Goal: Information Seeking & Learning: Learn about a topic

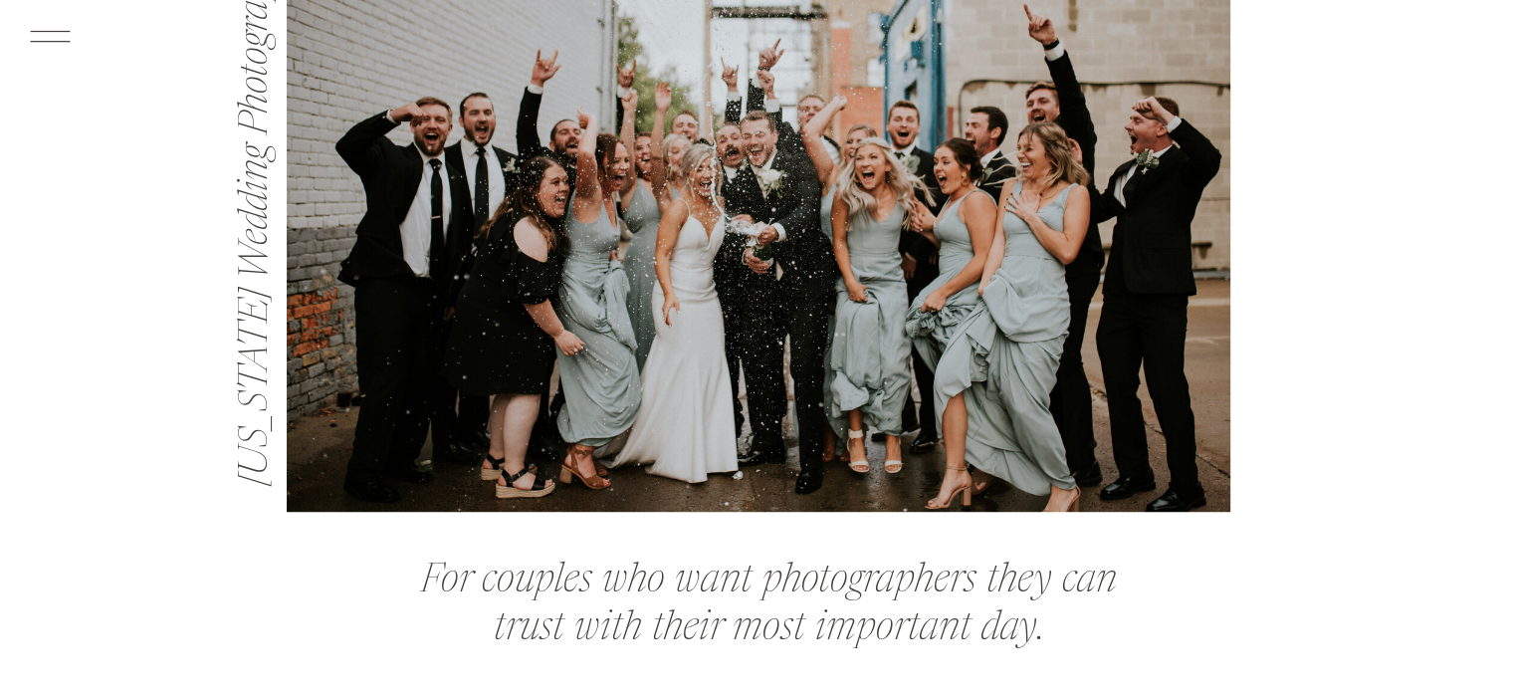
scroll to position [1333, 0]
click at [41, 22] on icon at bounding box center [50, 36] width 52 height 55
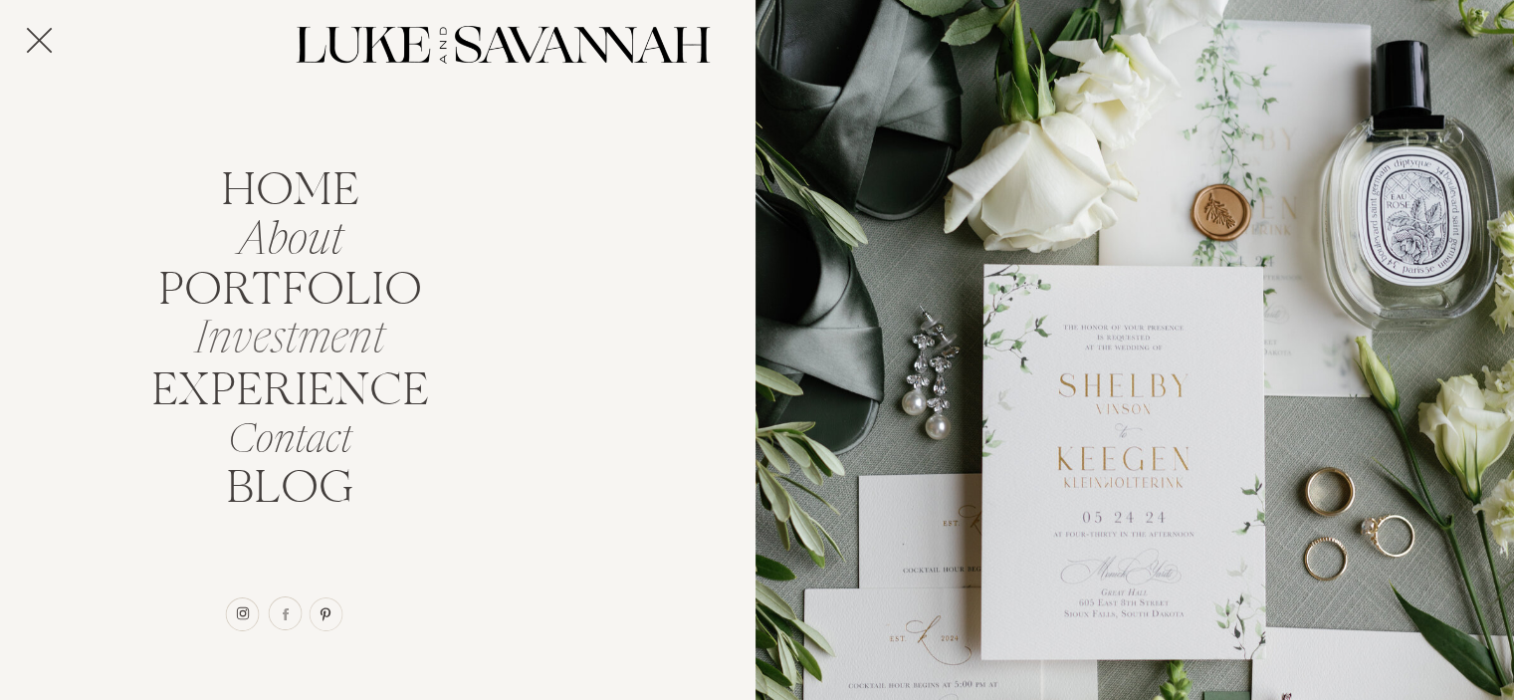
click at [280, 338] on nav "Investment" at bounding box center [289, 332] width 213 height 38
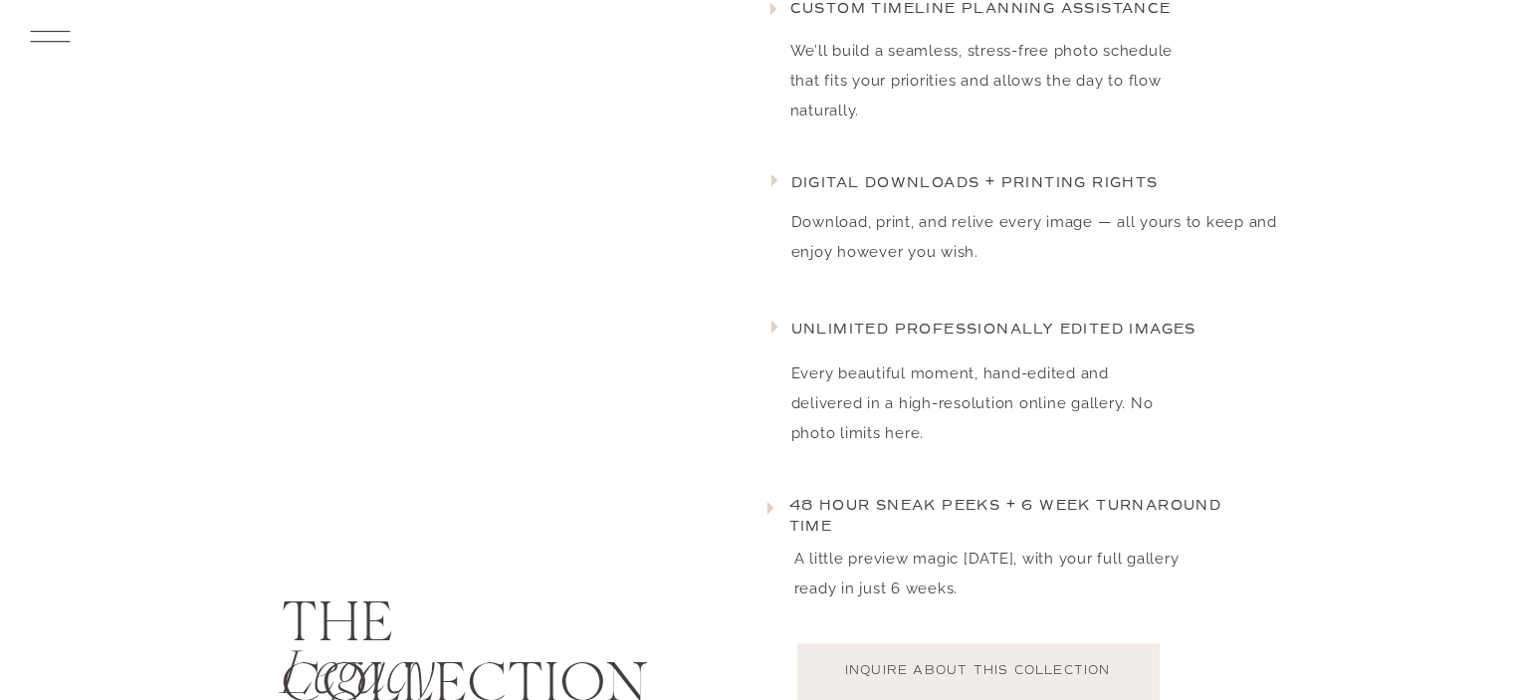
scroll to position [2339, 0]
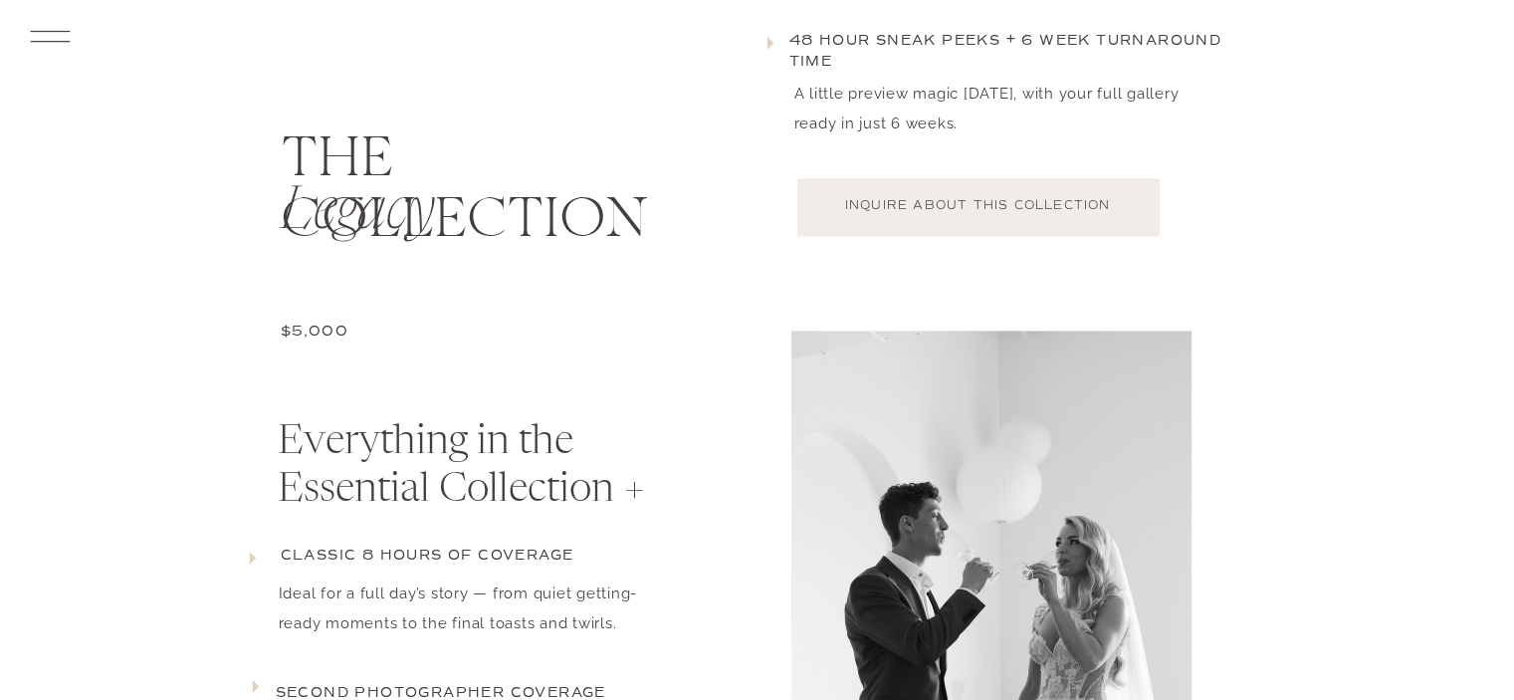
scroll to position [2611, 0]
